Goal: Navigation & Orientation: Find specific page/section

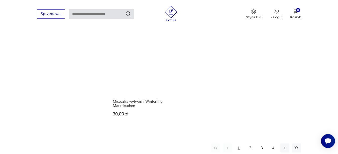
scroll to position [696, 0]
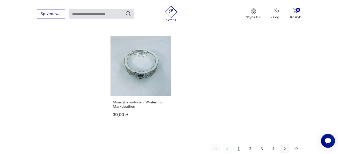
click at [298, 147] on icon "button" at bounding box center [296, 149] width 5 height 5
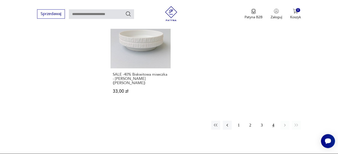
scroll to position [747, 0]
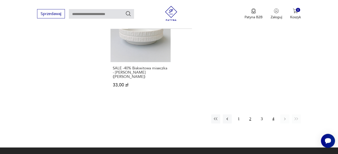
click at [252, 115] on button "2" at bounding box center [250, 119] width 9 height 9
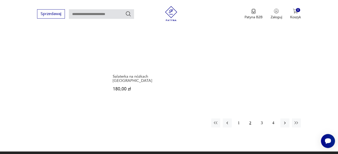
scroll to position [722, 0]
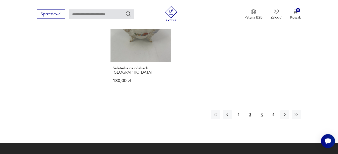
click at [261, 112] on button "3" at bounding box center [262, 114] width 9 height 9
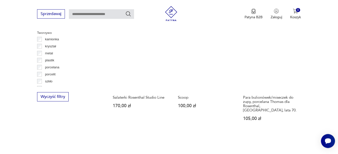
scroll to position [645, 0]
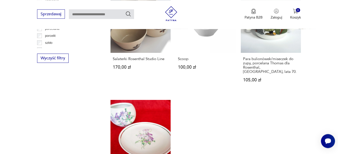
scroll to position [722, 0]
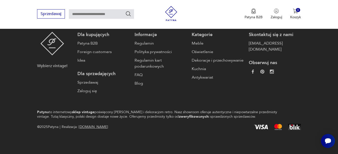
scroll to position [724, 0]
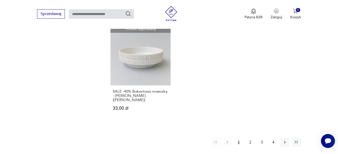
scroll to position [696, 0]
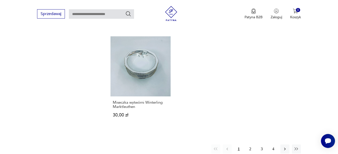
scroll to position [599, 0]
